Goal: Task Accomplishment & Management: Use online tool/utility

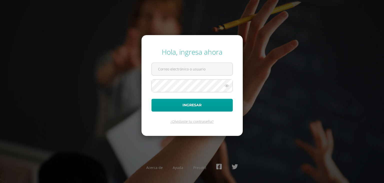
type input "[EMAIL_ADDRESS][DOMAIN_NAME]"
click at [182, 75] on form "Hola, ingresa ahora [EMAIL_ADDRESS][DOMAIN_NAME] Ingresar ¿Olvidaste tu contras…" at bounding box center [192, 85] width 101 height 101
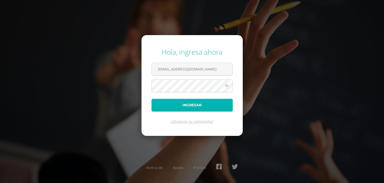
click at [182, 110] on button "Ingresar" at bounding box center [192, 105] width 81 height 13
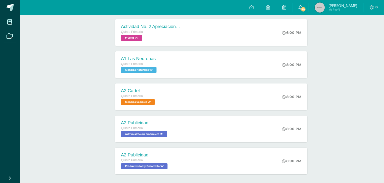
scroll to position [112, 0]
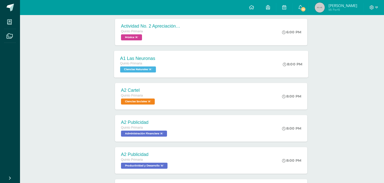
click at [263, 64] on div "A1 Las Neuronas Quinto Primaria Ciencias Naturales 'A' 8:00 PM A1 Las Neuronas …" at bounding box center [211, 64] width 194 height 27
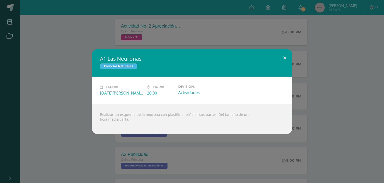
click at [284, 57] on button at bounding box center [285, 57] width 14 height 17
